Goal: Task Accomplishment & Management: Use online tool/utility

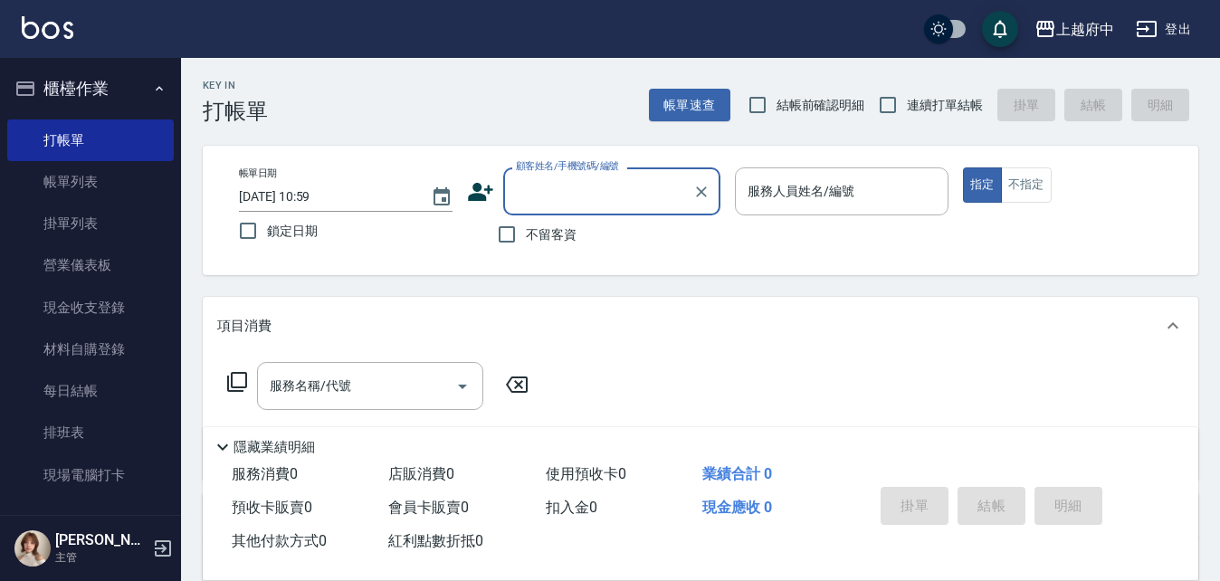
click at [126, 88] on button "櫃檯作業" at bounding box center [90, 88] width 167 height 47
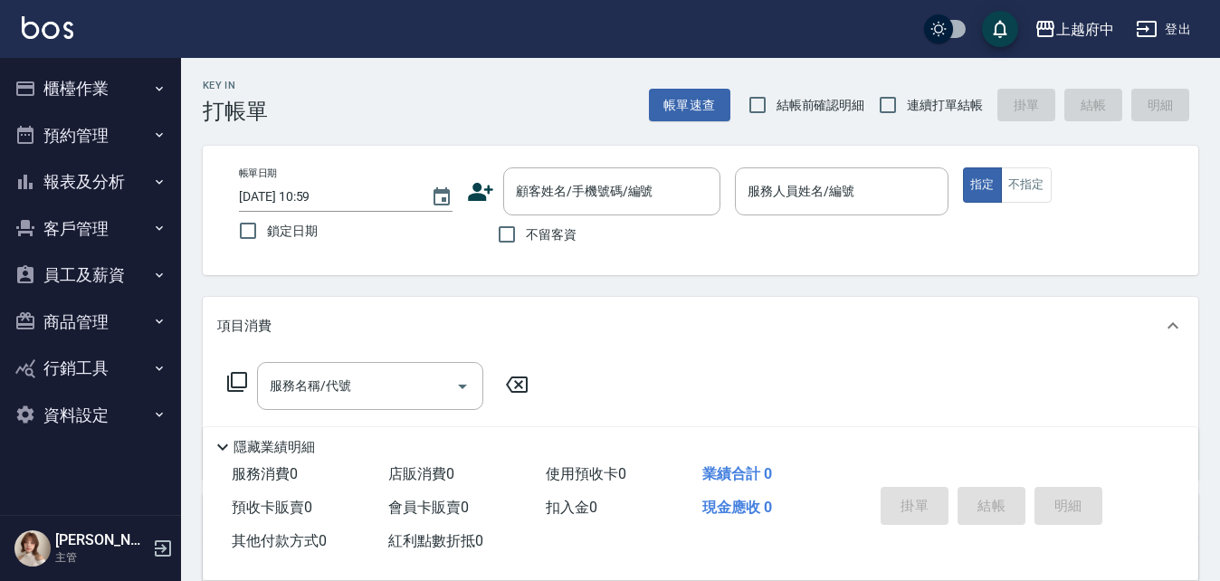
click at [88, 227] on button "客戶管理" at bounding box center [90, 229] width 167 height 47
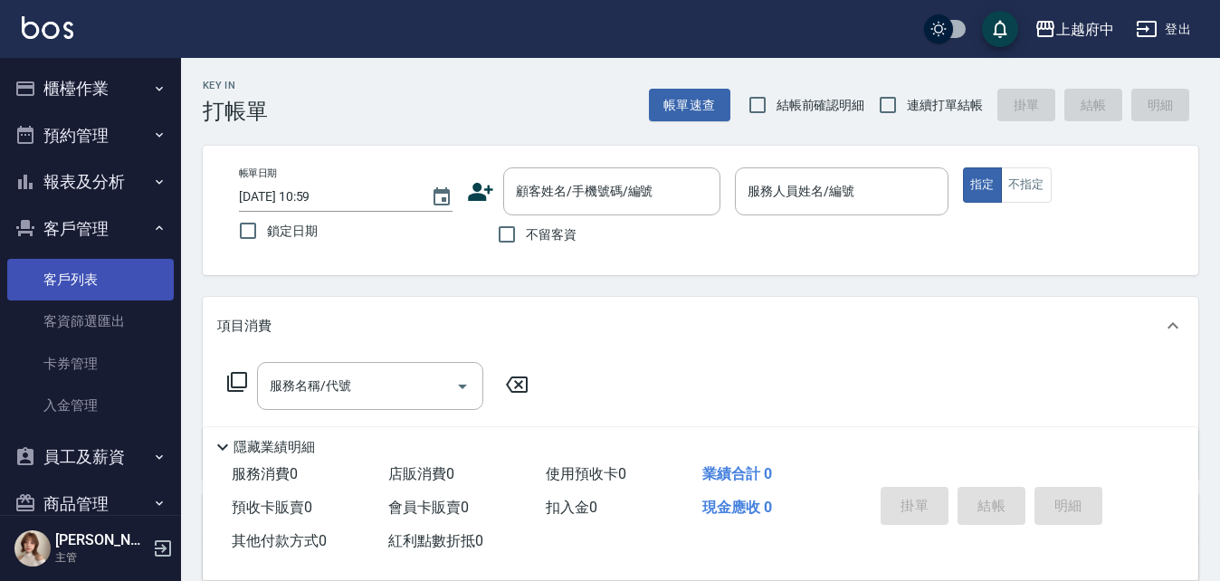
click at [89, 280] on link "客戶列表" at bounding box center [90, 280] width 167 height 42
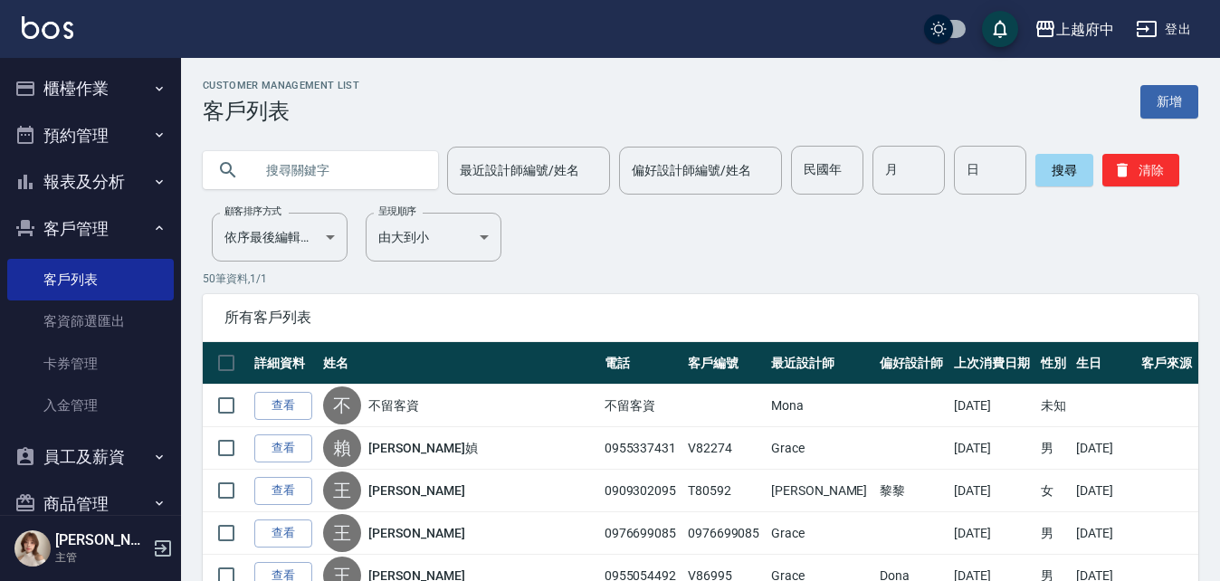
click at [315, 175] on input "text" at bounding box center [339, 170] width 170 height 49
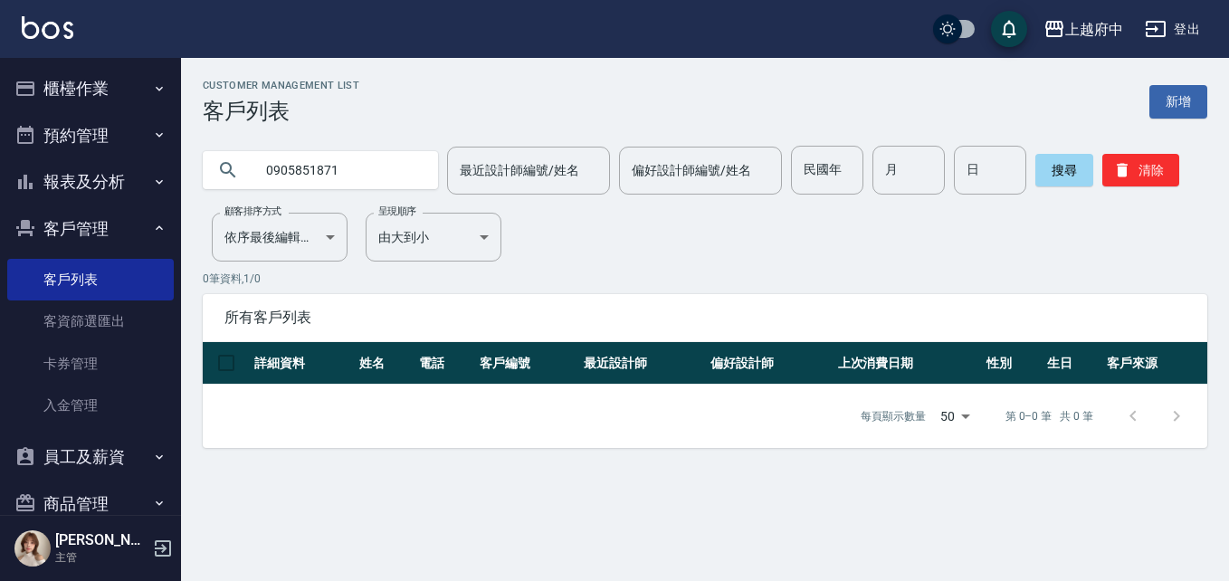
click at [315, 175] on input "0905851871" at bounding box center [339, 170] width 170 height 49
type input "0973203253"
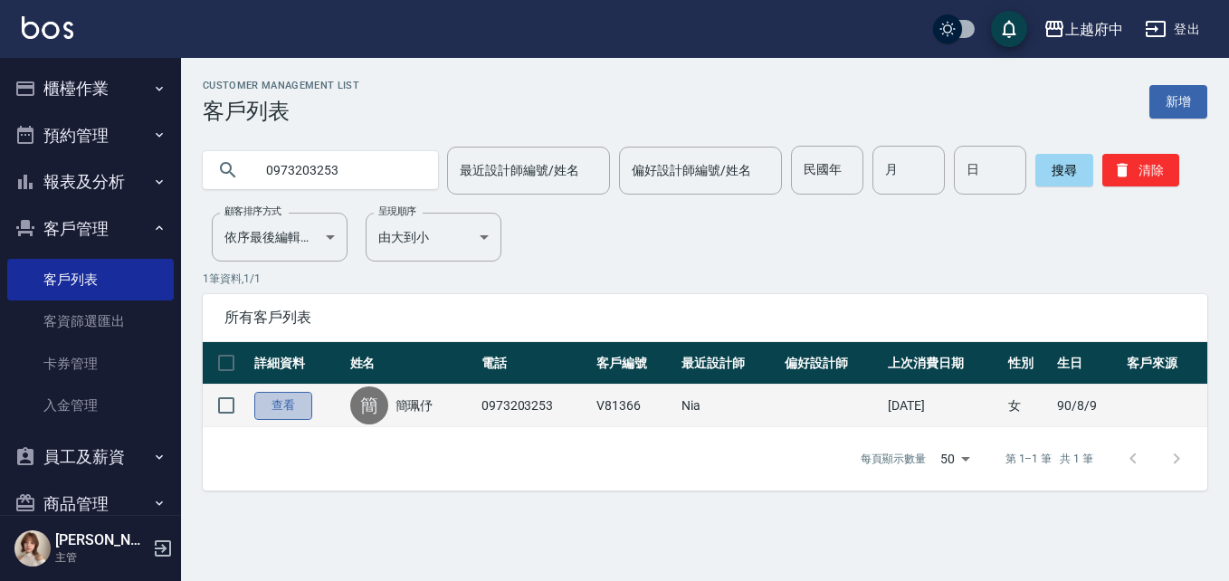
click at [290, 407] on link "查看" at bounding box center [283, 406] width 58 height 28
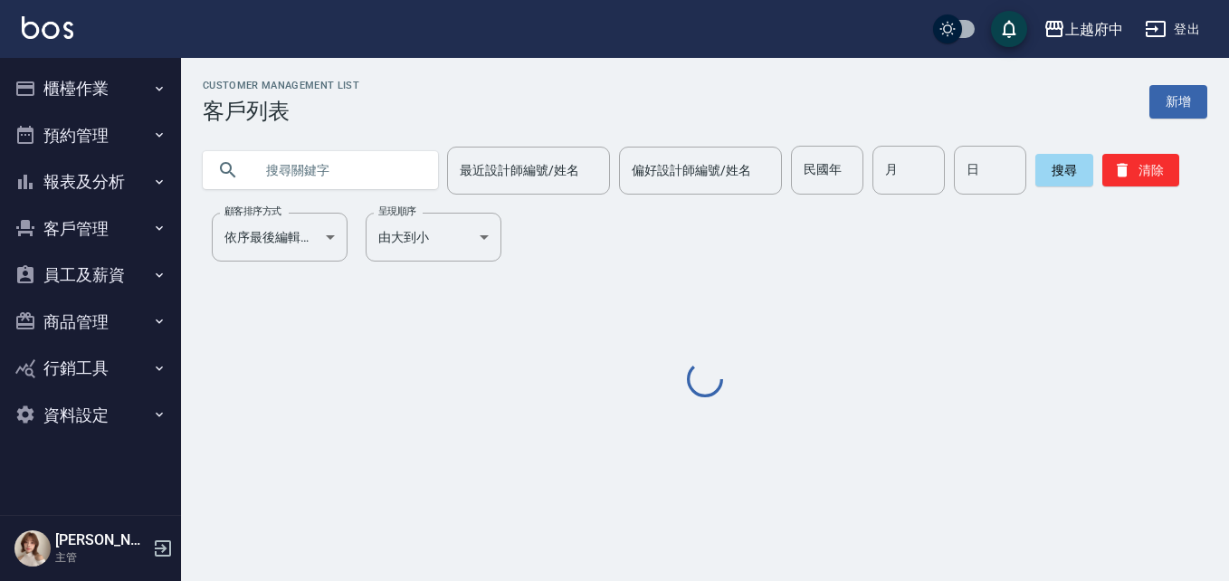
click at [63, 91] on button "櫃檯作業" at bounding box center [90, 88] width 167 height 47
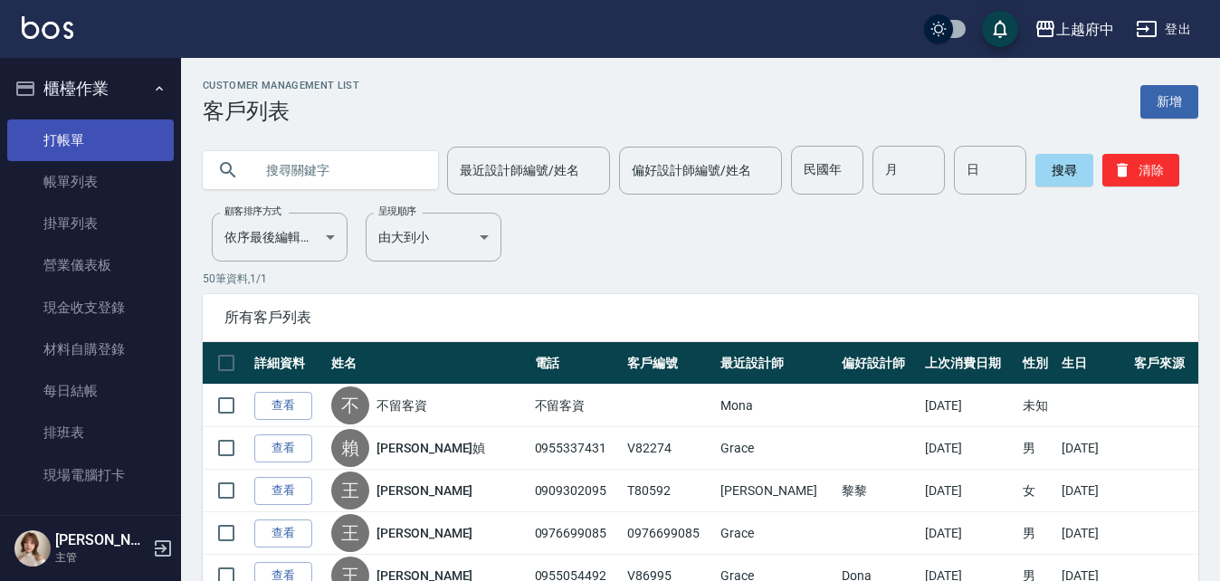
click at [82, 139] on link "打帳單" at bounding box center [90, 141] width 167 height 42
